Goal: Task Accomplishment & Management: Use online tool/utility

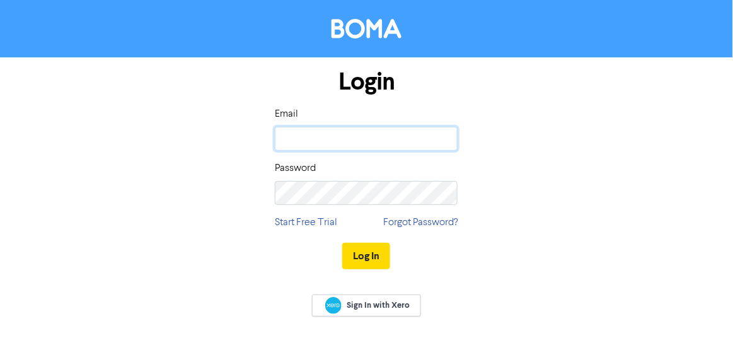
click at [377, 134] on input "email" at bounding box center [366, 139] width 183 height 24
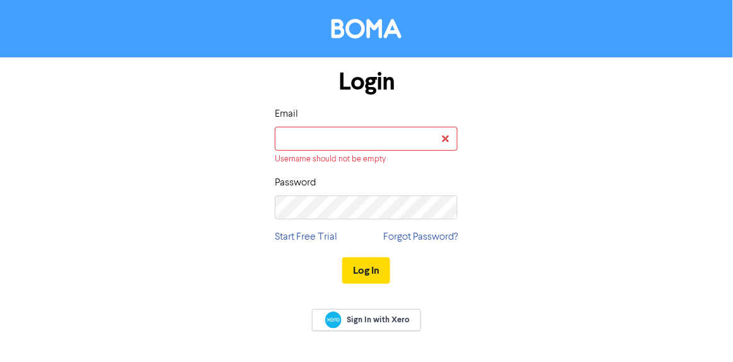
click at [540, 200] on div "Login Email Username should not be empty Password Start Free Trial Forgot Passw…" at bounding box center [366, 176] width 605 height 239
click at [356, 136] on input "email" at bounding box center [366, 139] width 183 height 24
type input "[EMAIL_ADDRESS][DOMAIN_NAME]"
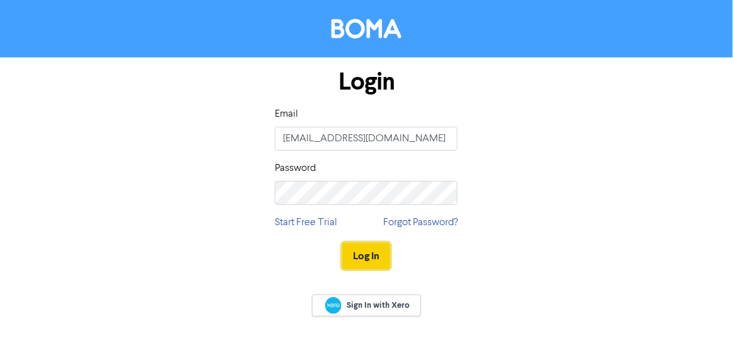
click at [364, 259] on button "Log In" at bounding box center [366, 256] width 48 height 26
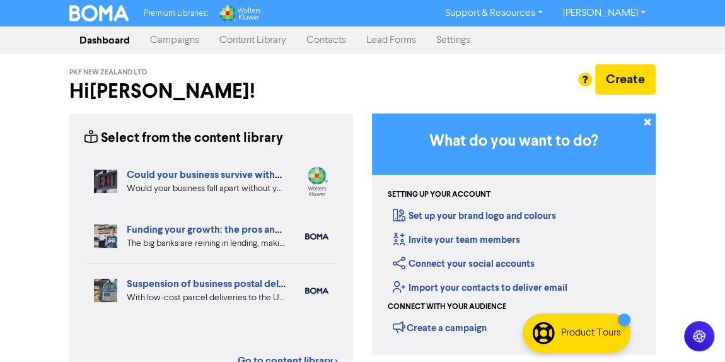
click at [161, 33] on link "Campaigns" at bounding box center [174, 40] width 69 height 25
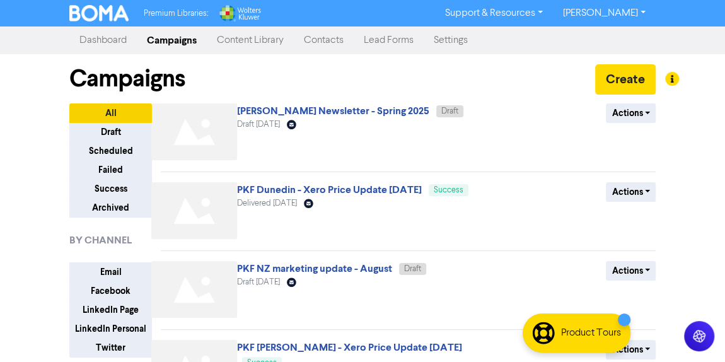
click at [96, 51] on link "Dashboard" at bounding box center [102, 40] width 67 height 25
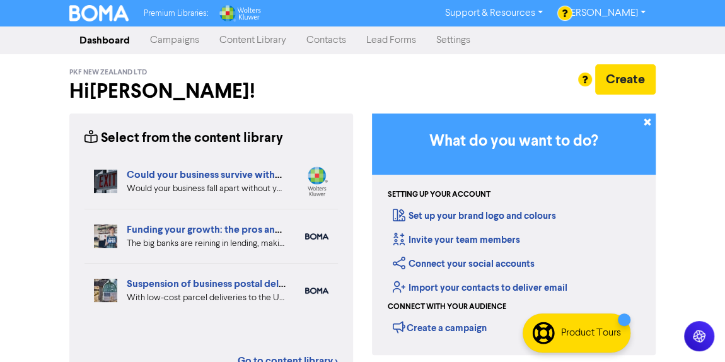
click at [187, 45] on link "Campaigns" at bounding box center [174, 40] width 69 height 25
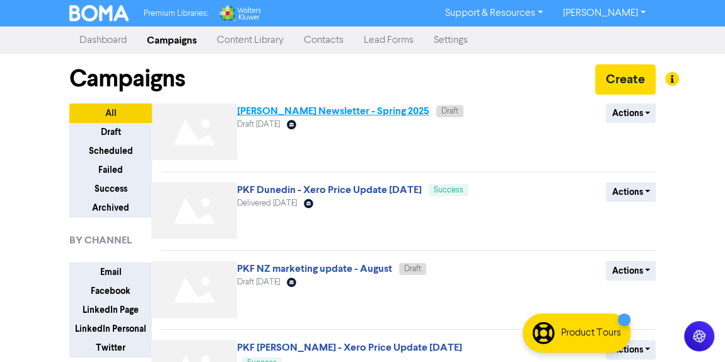
click at [344, 112] on link "[PERSON_NAME] Newsletter - Spring 2025" at bounding box center [333, 111] width 192 height 13
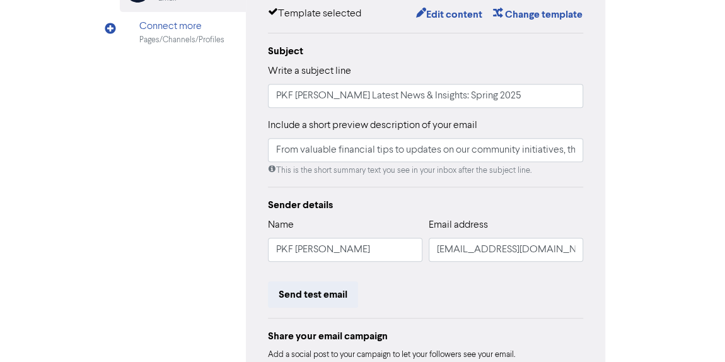
scroll to position [267, 0]
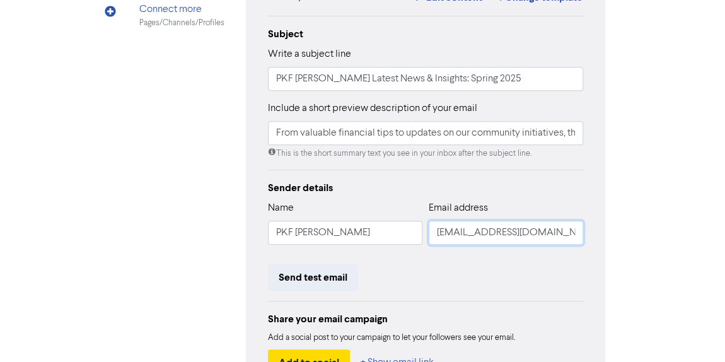
drag, startPoint x: 537, startPoint y: 238, endPoint x: 410, endPoint y: 210, distance: 129.8
click at [410, 210] on div "Name [PERSON_NAME] Email address [EMAIL_ADDRESS][DOMAIN_NAME]" at bounding box center [425, 227] width 315 height 54
type input "[EMAIL_ADDRESS][DOMAIN_NAME]"
click at [541, 270] on div "Send test email" at bounding box center [425, 277] width 315 height 26
click at [523, 237] on input "[EMAIL_ADDRESS][DOMAIN_NAME]" at bounding box center [506, 233] width 154 height 24
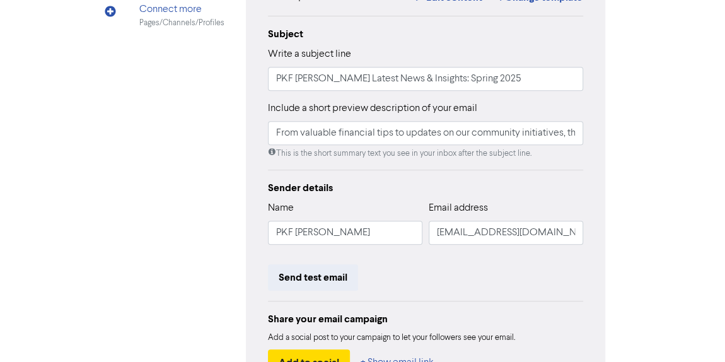
click at [610, 255] on div "Review & edit content Campaign: [PERSON_NAME] Newsletter - Spring 2025 LinkedIn…" at bounding box center [362, 124] width 504 height 661
click at [603, 259] on div "Edit your Email Preview Email Audience 1 selected contact Edit Email template T…" at bounding box center [425, 130] width 359 height 536
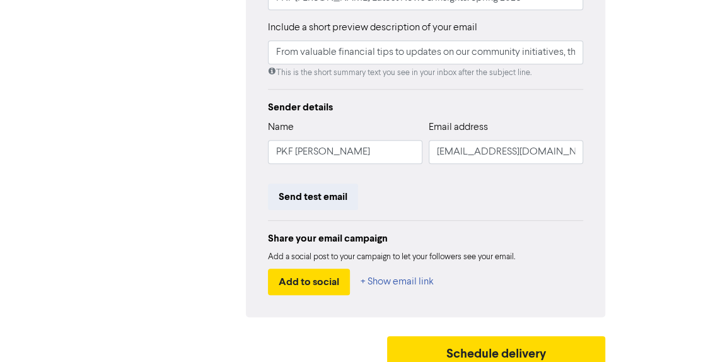
scroll to position [348, 0]
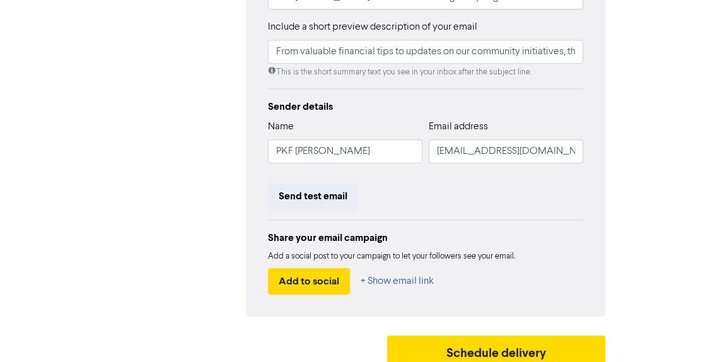
click at [179, 197] on div "LinkedIn Page Created with Sketch. [GEOGRAPHIC_DATA] LinkedIn LinkedIn Personal…" at bounding box center [362, 49] width 485 height 536
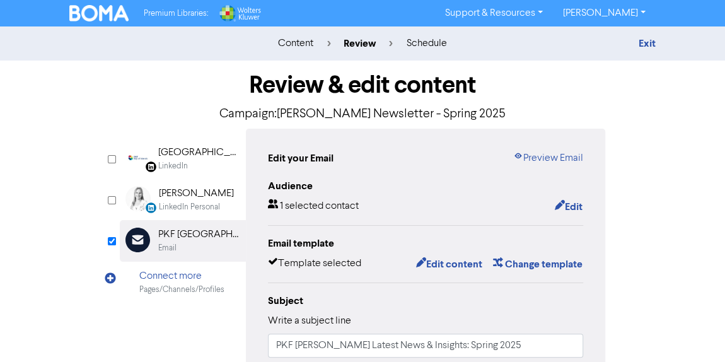
scroll to position [1, 0]
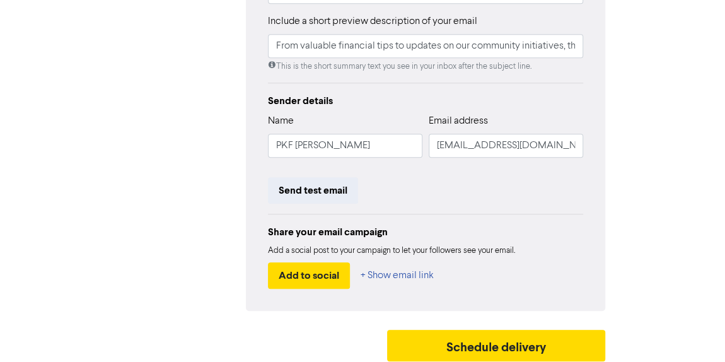
scroll to position [357, 0]
